Goal: Task Accomplishment & Management: Complete application form

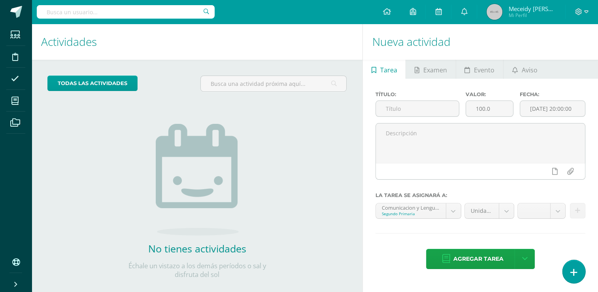
click at [576, 276] on icon at bounding box center [574, 272] width 7 height 9
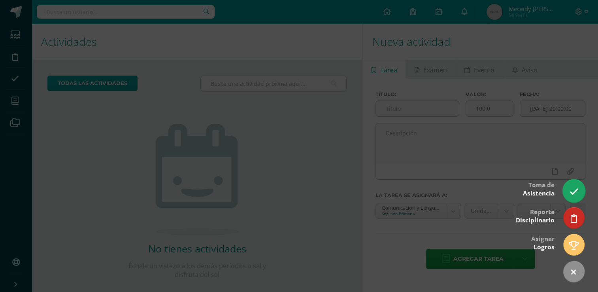
click at [566, 194] on link at bounding box center [574, 190] width 23 height 23
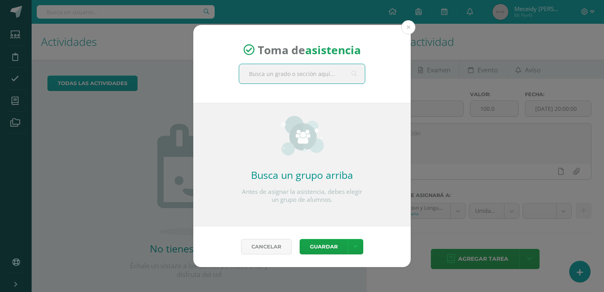
click at [308, 77] on input "text" at bounding box center [302, 73] width 126 height 19
type input "tercero"
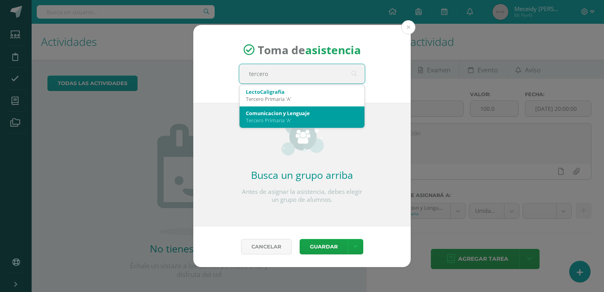
click at [269, 115] on div "Comunicacion y Lenguaje" at bounding box center [302, 113] width 112 height 7
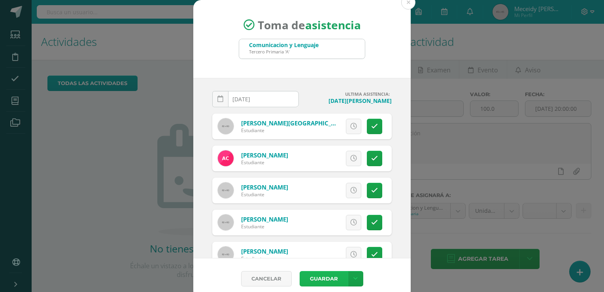
click at [329, 278] on button "Guardar" at bounding box center [324, 278] width 48 height 15
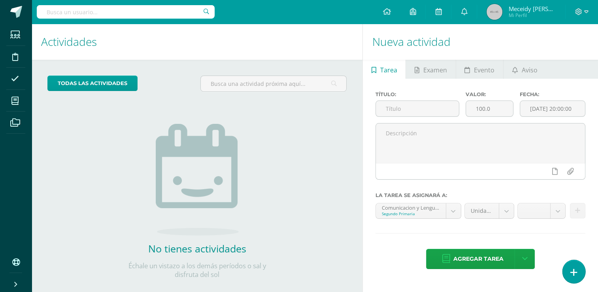
click at [574, 269] on icon at bounding box center [574, 272] width 7 height 9
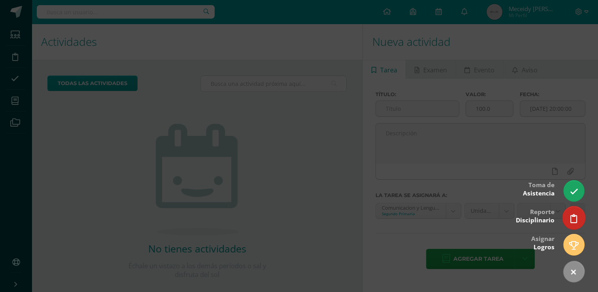
click at [576, 216] on icon at bounding box center [574, 218] width 7 height 9
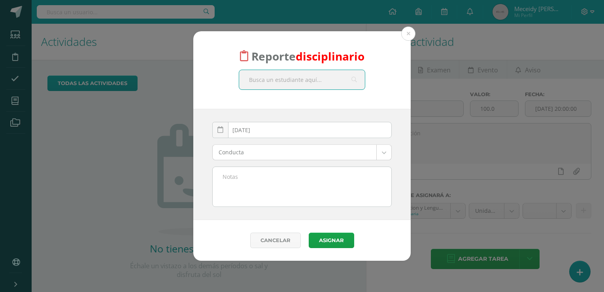
click at [308, 80] on input "text" at bounding box center [302, 79] width 126 height 19
type input "Enrique"
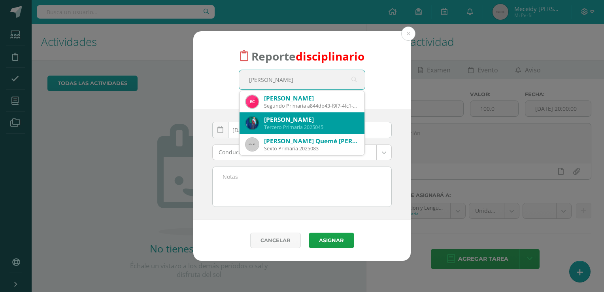
click at [304, 121] on div "Miguel Enrique Pelico Millian" at bounding box center [311, 119] width 94 height 8
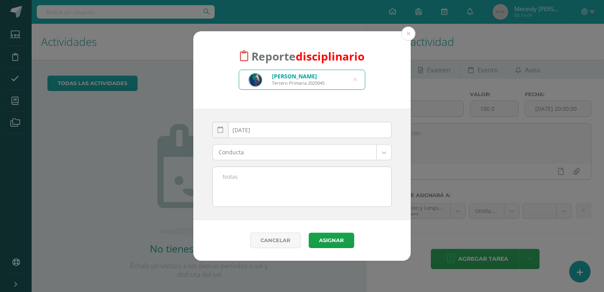
click at [386, 154] on body "Reporte disciplinario Miguel Enrique Pelico Millian Tercero Primaria 2025045 En…" at bounding box center [302, 146] width 604 height 292
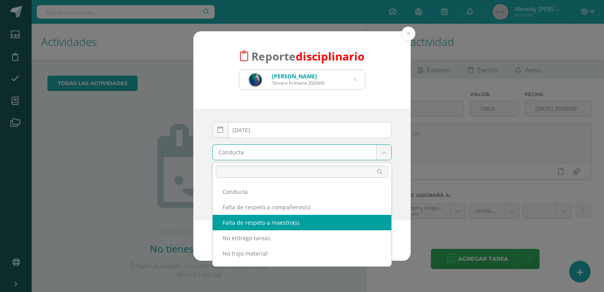
scroll to position [10, 0]
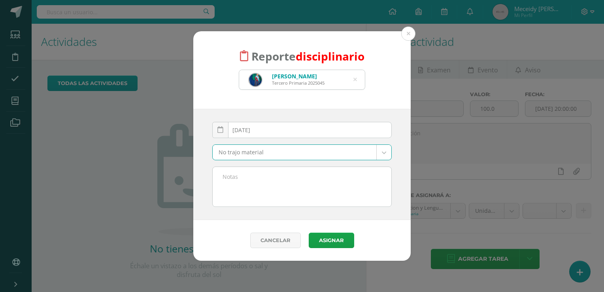
click at [388, 153] on body "Reporte disciplinario Miguel Enrique Pelico Millian Tercero Primaria 2025045 En…" at bounding box center [302, 146] width 604 height 292
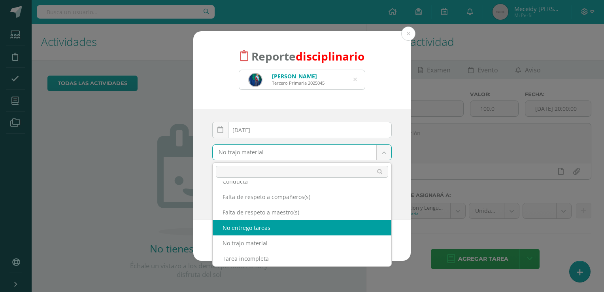
select select "3"
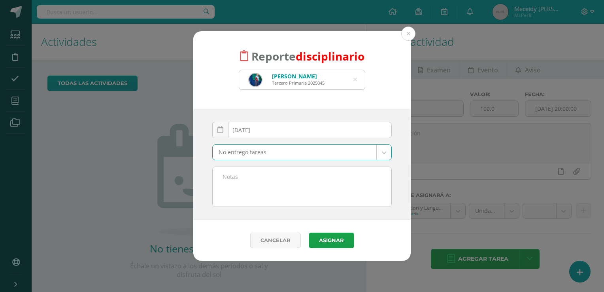
click at [244, 178] on textarea at bounding box center [302, 187] width 179 height 40
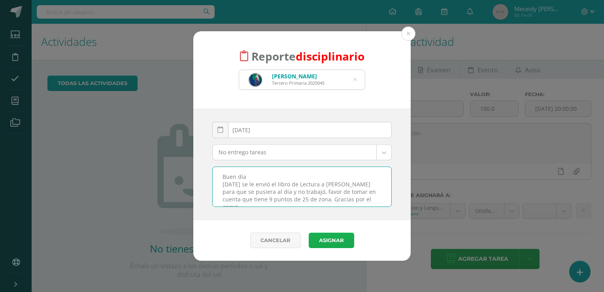
type textarea "Buen día Ayer se le envió el libro de Lectura a Enrique para que se pusiera al …"
click at [345, 244] on button "Asignar" at bounding box center [331, 240] width 45 height 15
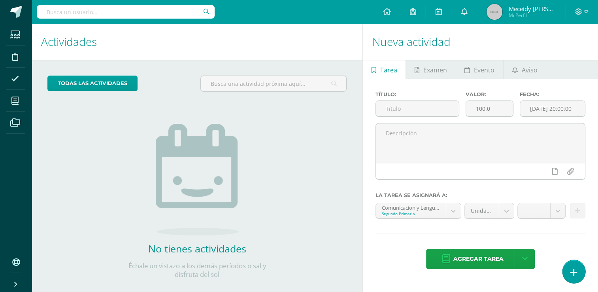
click at [578, 277] on link at bounding box center [574, 271] width 23 height 23
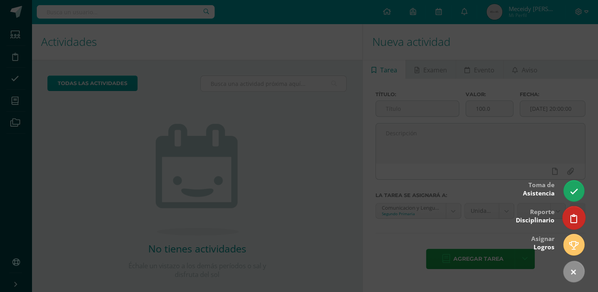
click at [575, 215] on icon at bounding box center [574, 218] width 7 height 9
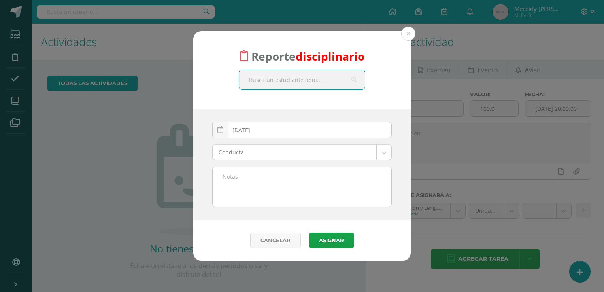
click at [277, 83] on input "text" at bounding box center [302, 79] width 126 height 19
type input "fatima"
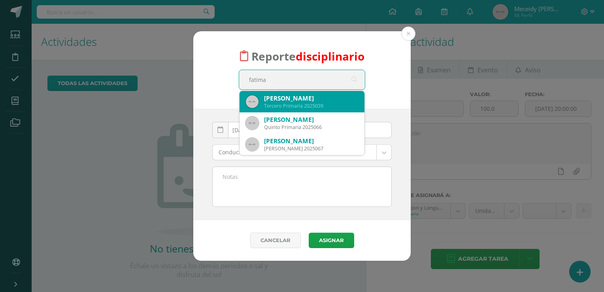
click at [300, 102] on div "Fátima Isabella Gonón Huinác" at bounding box center [311, 98] width 94 height 8
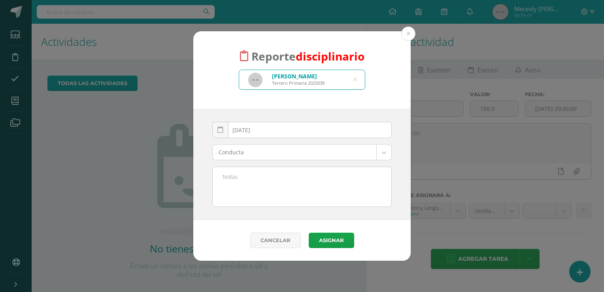
click at [386, 153] on body "Reporte disciplinario Fátima Isabella Gonón Huinác Tercero Primaria 2025039 fat…" at bounding box center [302, 146] width 604 height 292
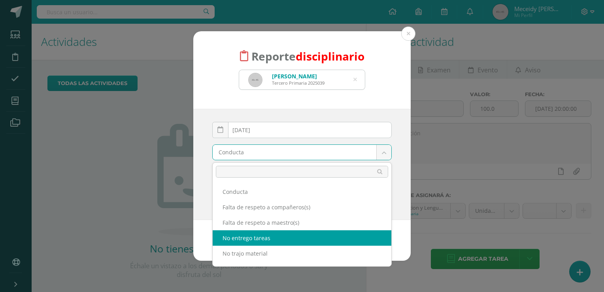
select select "3"
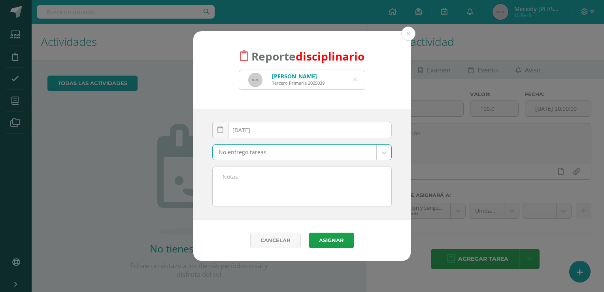
click at [240, 173] on textarea at bounding box center [302, 187] width 179 height 40
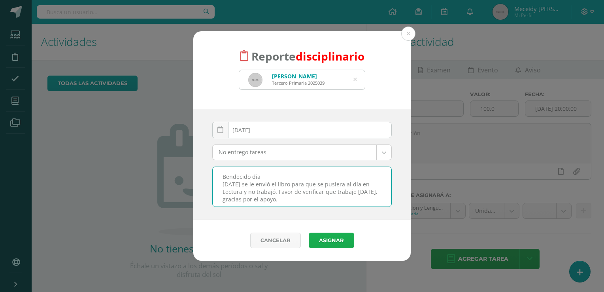
type textarea "Bendecido día Ayer se le envió el libro para que se pusiera al día en Lectura y…"
click at [333, 243] on button "Asignar" at bounding box center [331, 240] width 45 height 15
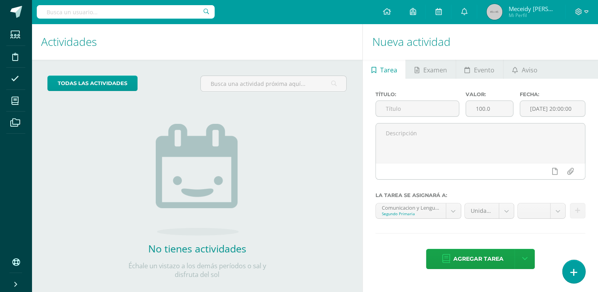
click at [573, 274] on icon at bounding box center [574, 272] width 7 height 9
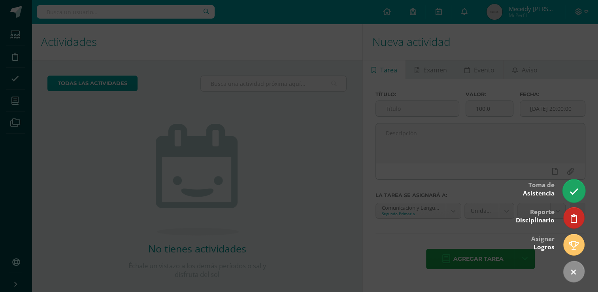
click at [580, 197] on link at bounding box center [574, 190] width 23 height 23
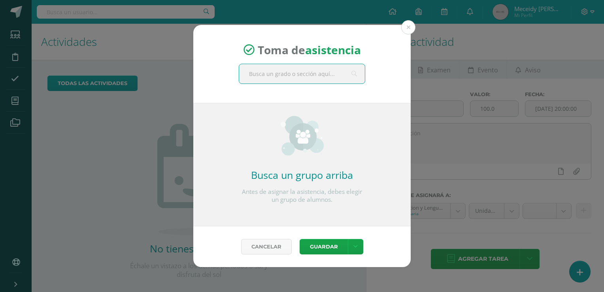
click at [313, 67] on input "text" at bounding box center [302, 73] width 126 height 19
type input "cuarto"
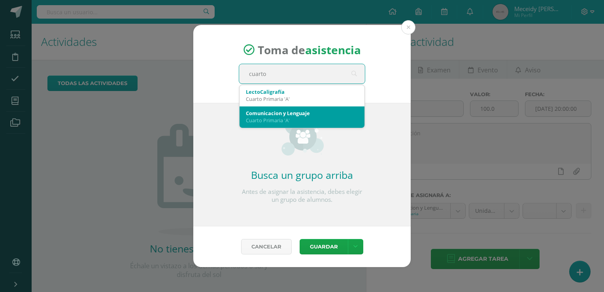
click at [293, 121] on div "Cuarto Primaria 'A'" at bounding box center [302, 120] width 112 height 7
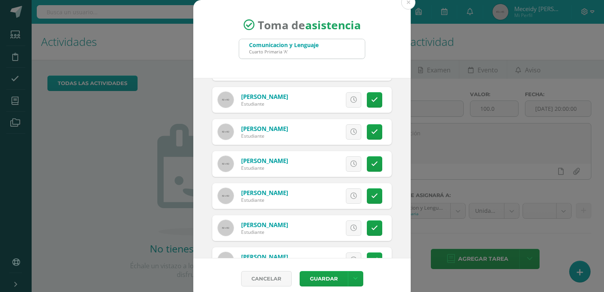
scroll to position [246, 0]
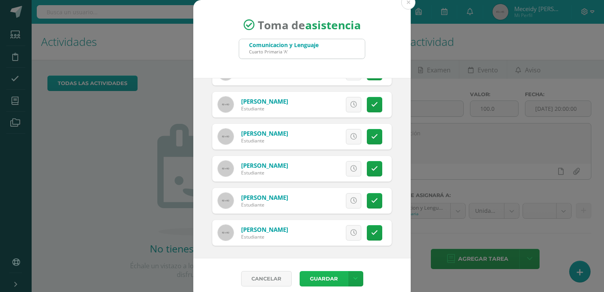
click at [316, 280] on button "Guardar" at bounding box center [324, 278] width 48 height 15
